Goal: Navigation & Orientation: Find specific page/section

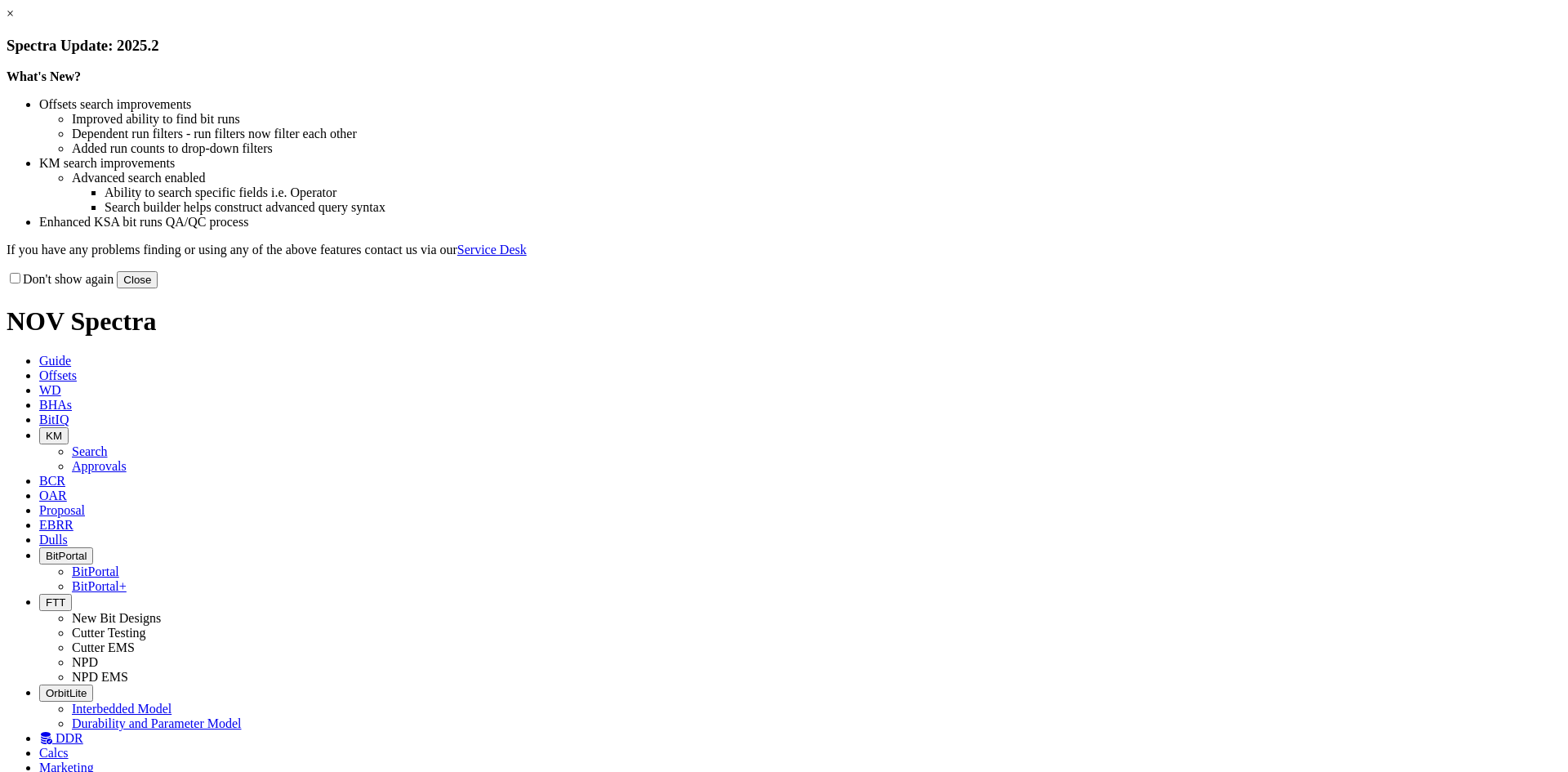
click at [158, 288] on button "Close" at bounding box center [137, 279] width 41 height 18
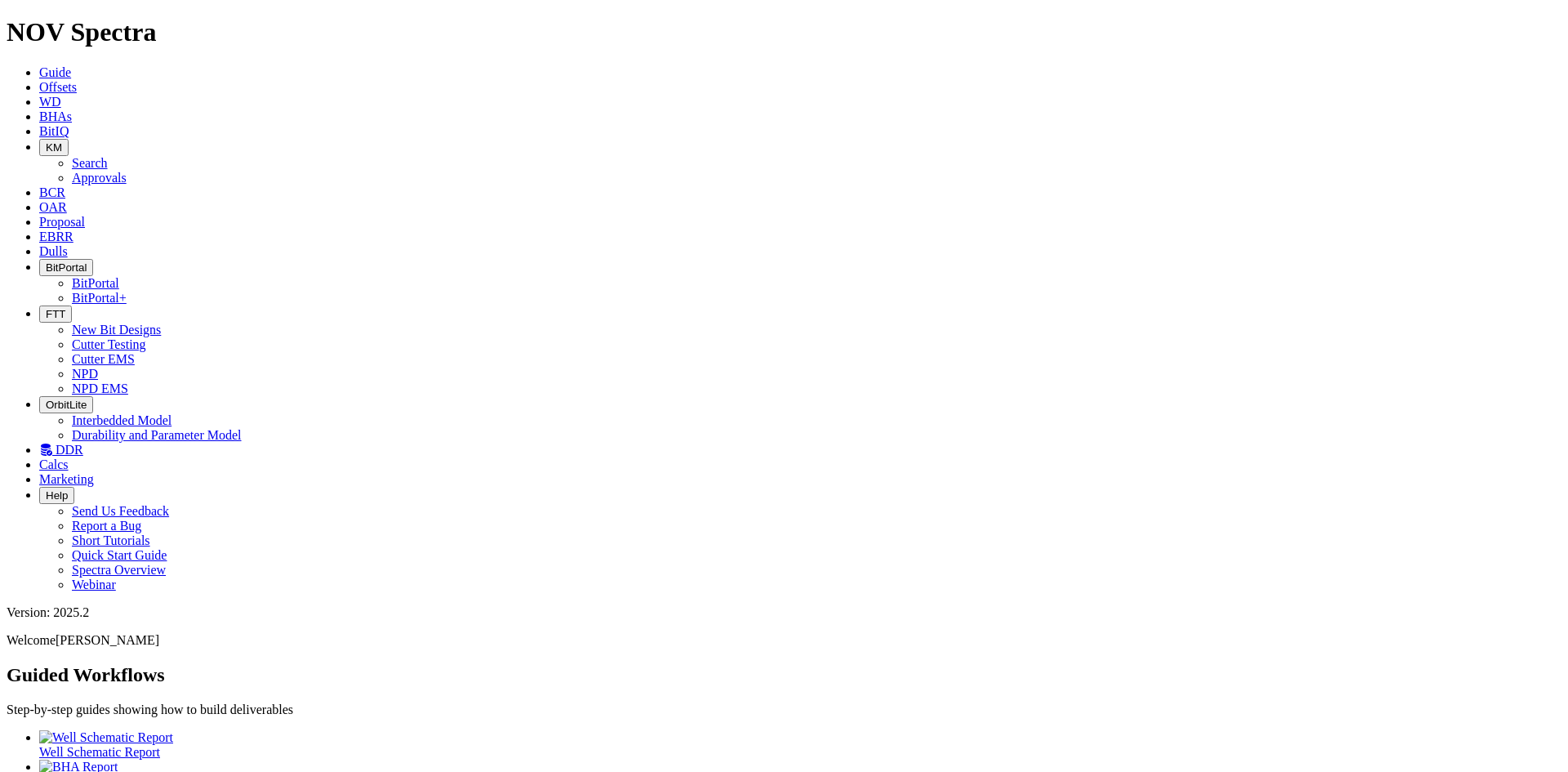
click at [83, 443] on span "DDR" at bounding box center [69, 449] width 28 height 14
click at [39, 244] on icon at bounding box center [39, 251] width 0 height 14
click at [39, 229] on icon at bounding box center [39, 236] width 0 height 14
click at [39, 215] on icon at bounding box center [39, 222] width 0 height 14
click at [39, 200] on icon at bounding box center [39, 207] width 0 height 14
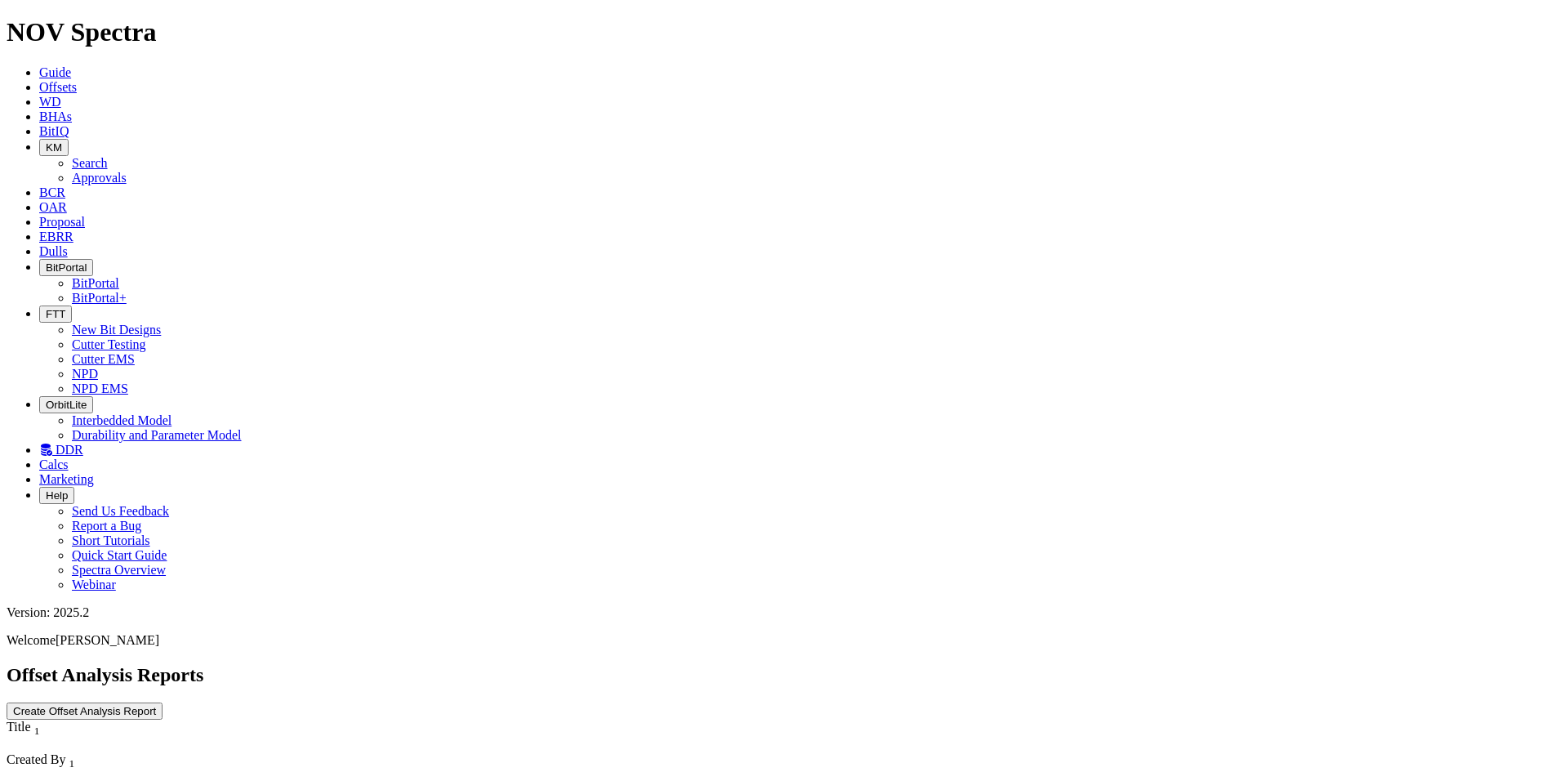
click at [68, 124] on link "BitIQ" at bounding box center [53, 131] width 29 height 14
click at [46, 308] on icon "button" at bounding box center [46, 313] width 0 height 13
click at [98, 367] on link "NPD" at bounding box center [84, 373] width 26 height 14
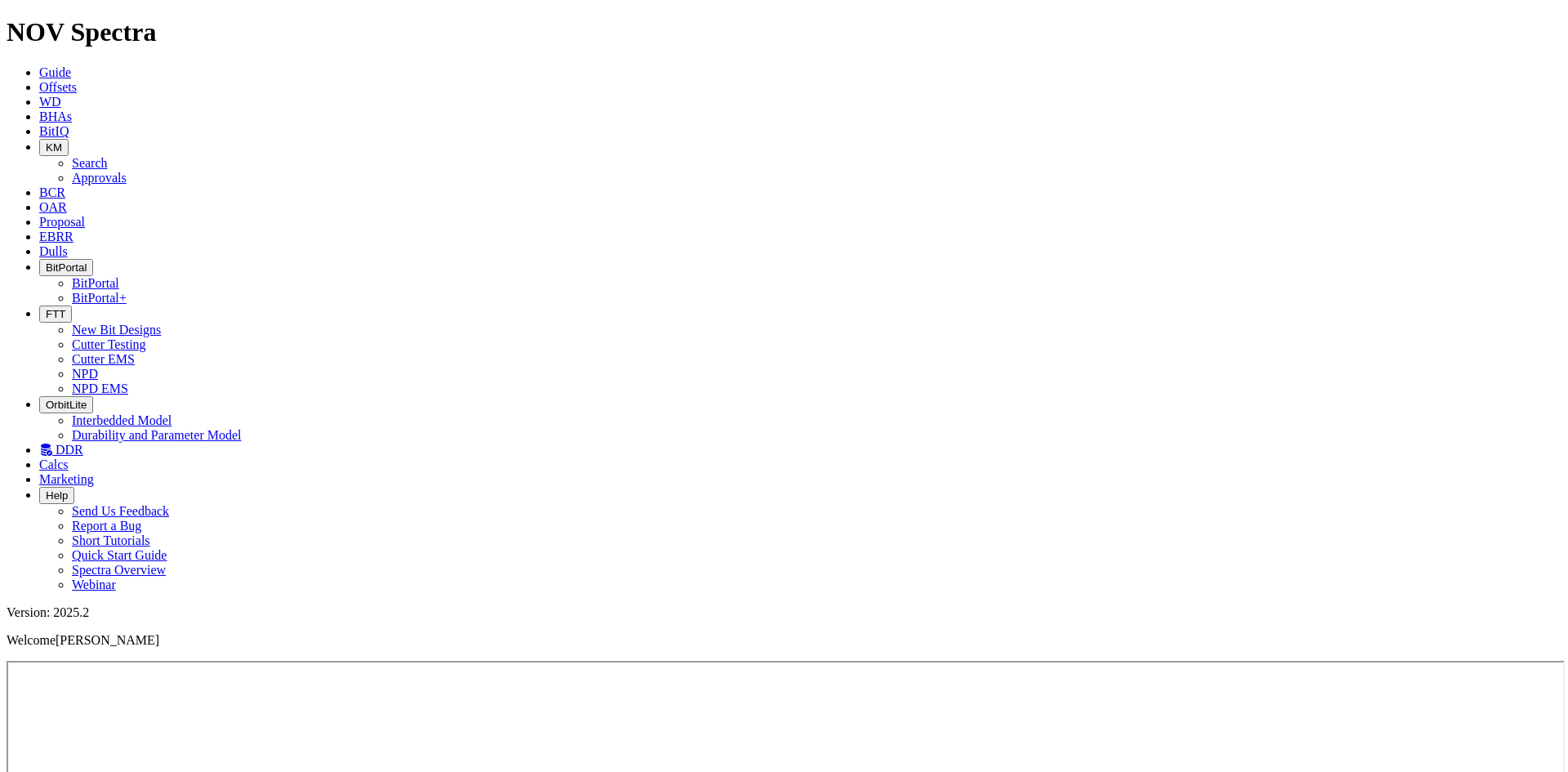
click at [71, 65] on link "Guide" at bounding box center [55, 72] width 32 height 14
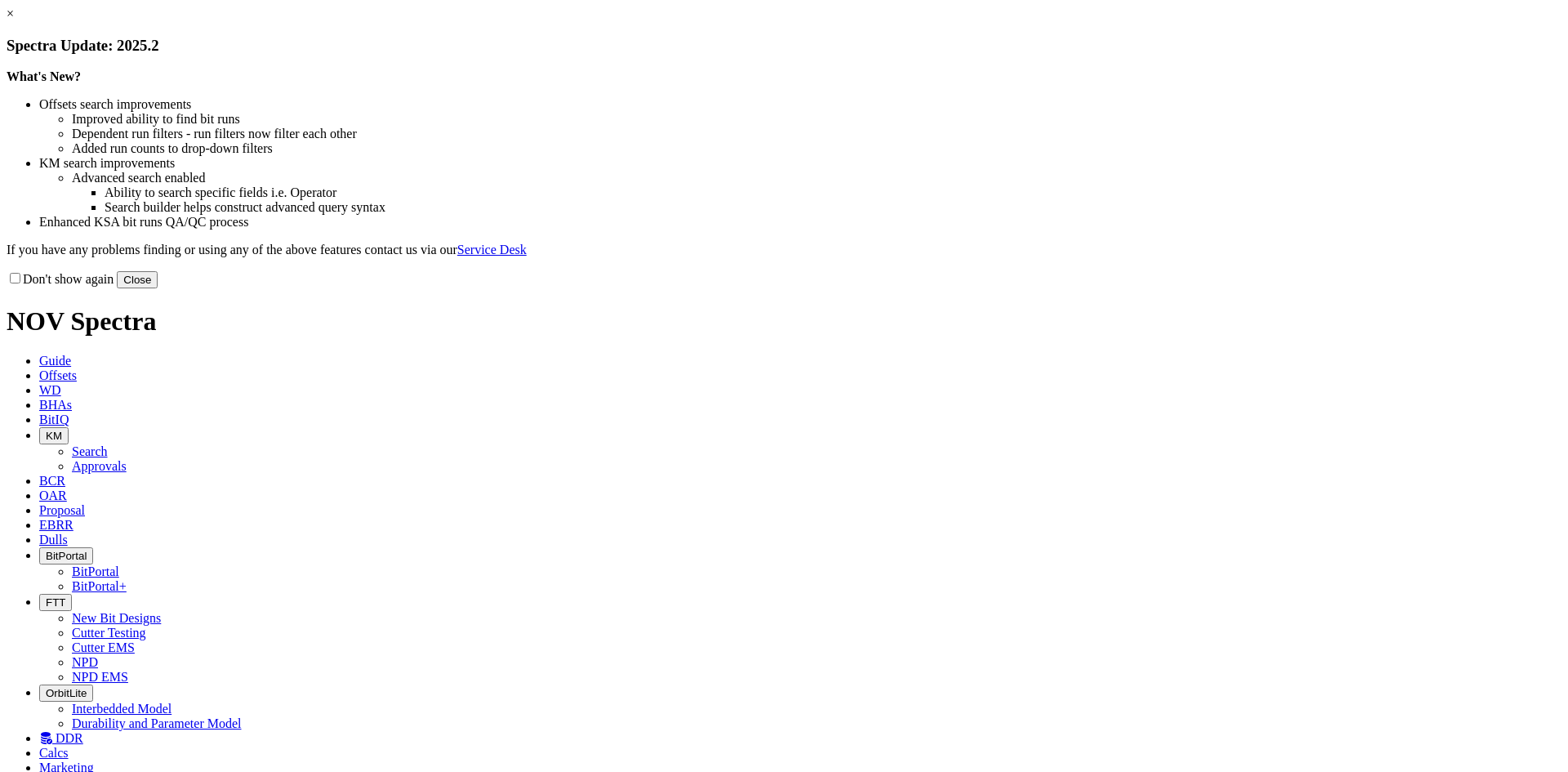
click at [158, 288] on button "Close" at bounding box center [137, 279] width 41 height 18
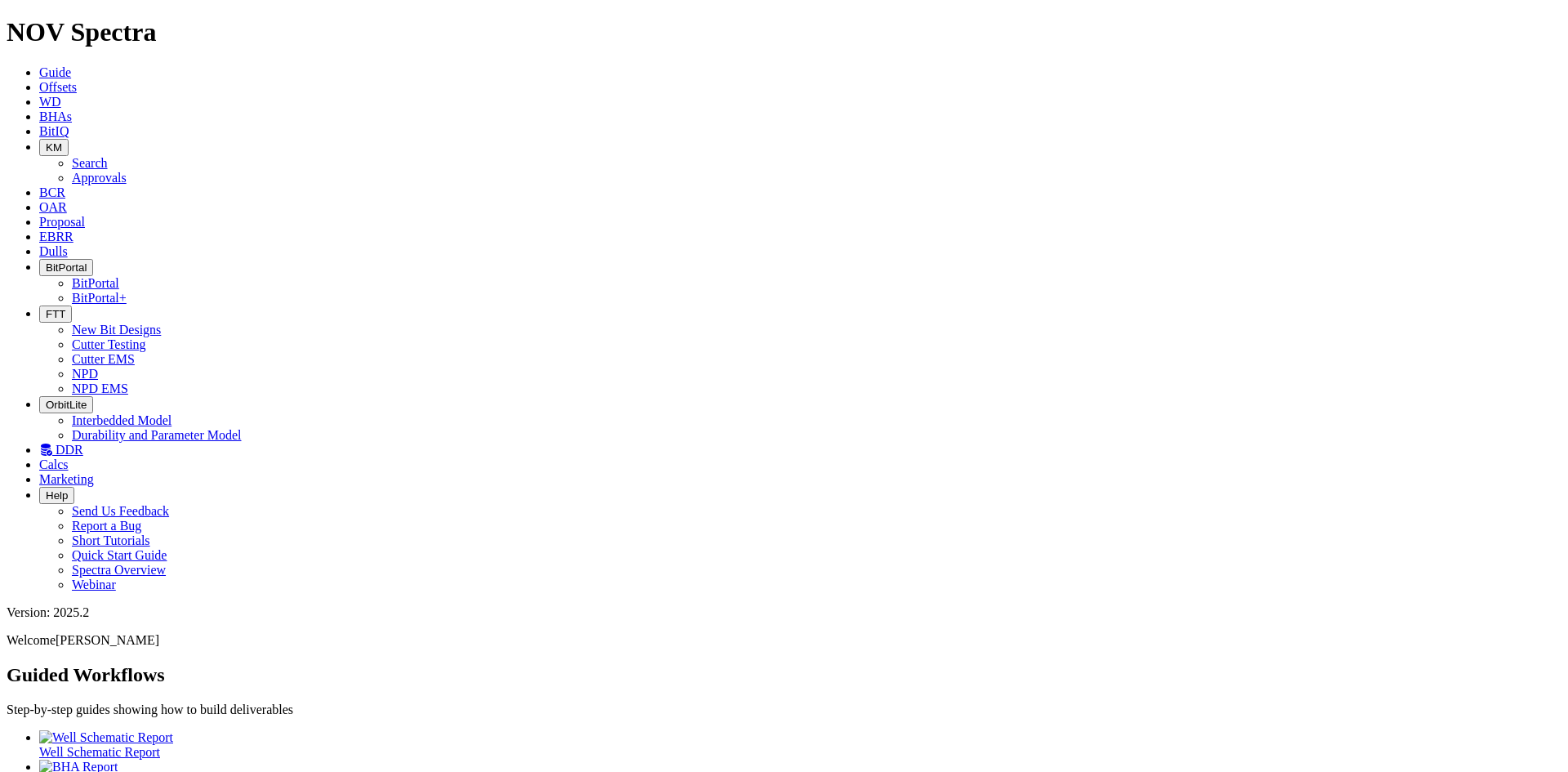
click at [73, 229] on link "EBRR" at bounding box center [56, 236] width 34 height 14
